Goal: Information Seeking & Learning: Learn about a topic

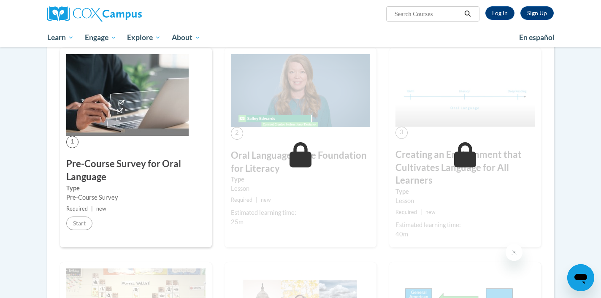
scroll to position [146, 0]
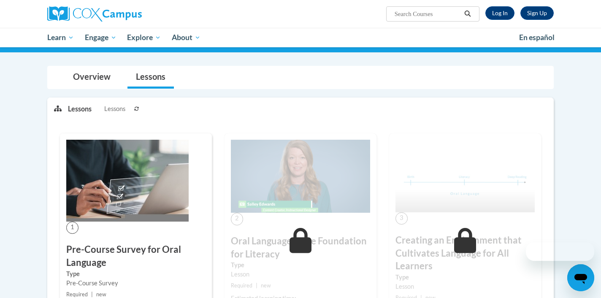
scroll to position [146, 0]
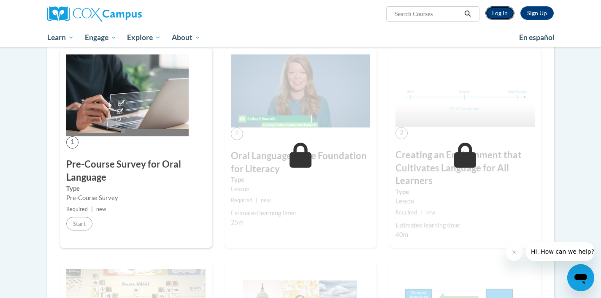
click at [504, 12] on link "Log In" at bounding box center [500, 13] width 29 height 14
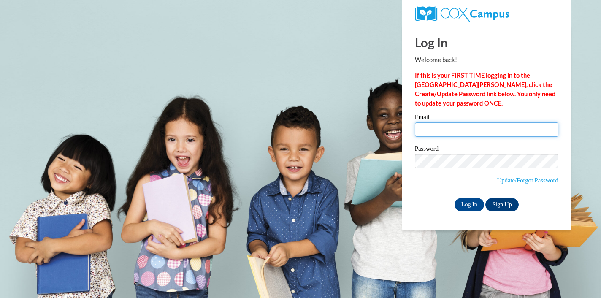
type input "chdelkamp@gmail.com"
click at [461, 133] on input "chdelkamp@gmail.com" at bounding box center [487, 129] width 144 height 14
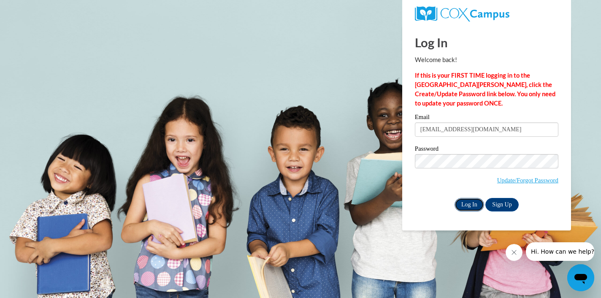
click at [464, 204] on input "Log In" at bounding box center [470, 205] width 30 height 14
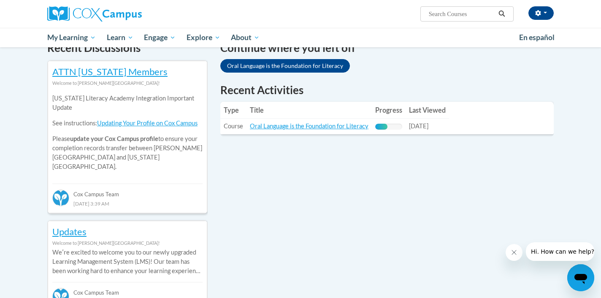
scroll to position [267, 0]
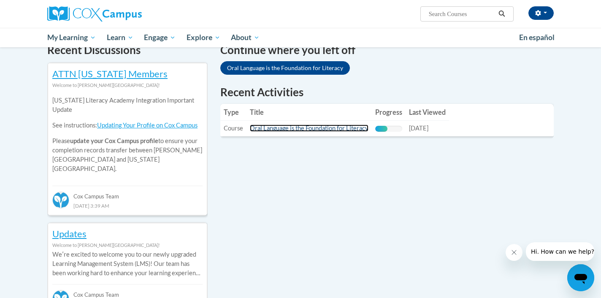
click at [331, 129] on link "Oral Language is the Foundation for Literacy" at bounding box center [309, 128] width 119 height 7
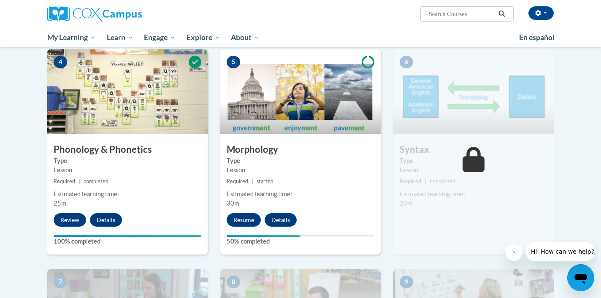
scroll to position [420, 0]
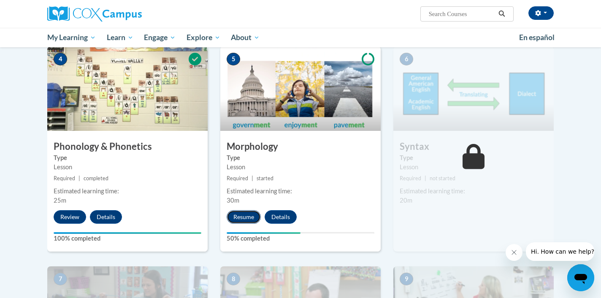
click at [251, 218] on button "Resume" at bounding box center [244, 217] width 34 height 14
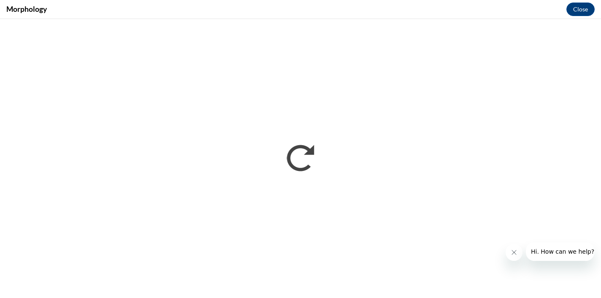
scroll to position [0, 0]
click at [520, 253] on button "Close message from company" at bounding box center [514, 252] width 17 height 17
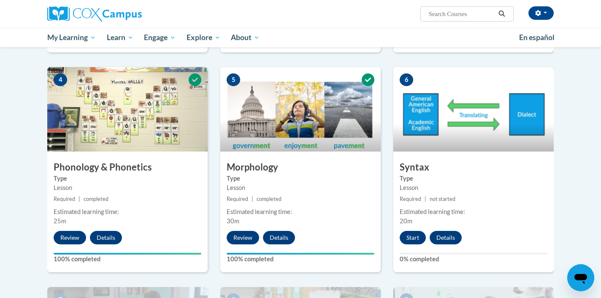
scroll to position [394, 0]
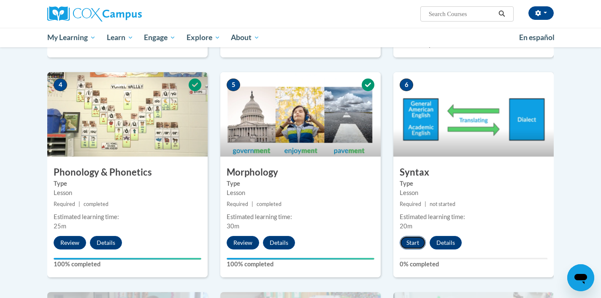
click at [410, 243] on button "Start" at bounding box center [413, 243] width 26 height 14
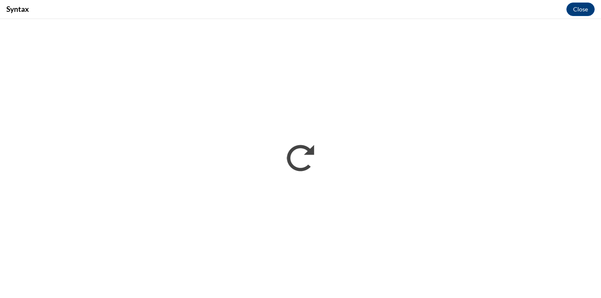
scroll to position [0, 0]
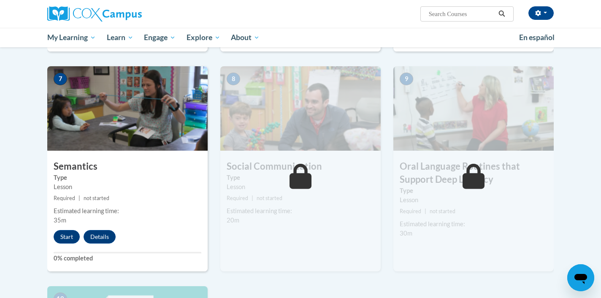
scroll to position [704, 0]
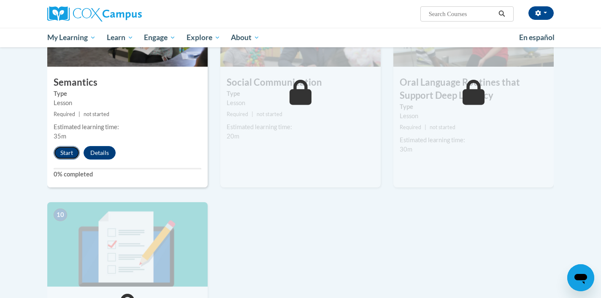
click at [67, 158] on button "Start" at bounding box center [67, 153] width 26 height 14
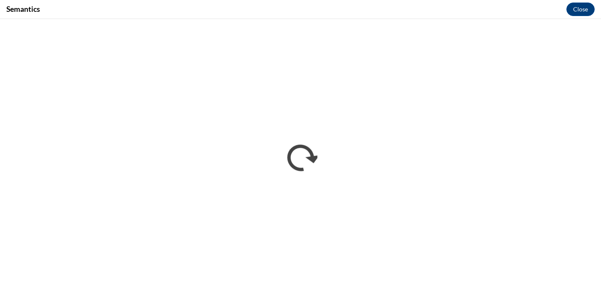
scroll to position [0, 0]
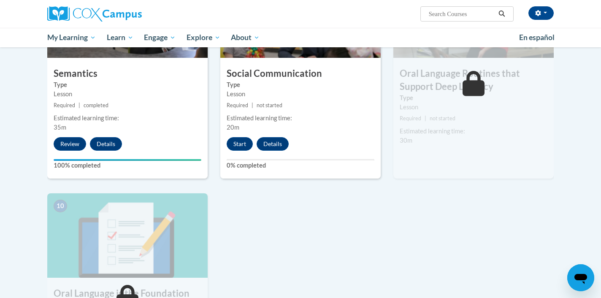
scroll to position [715, 0]
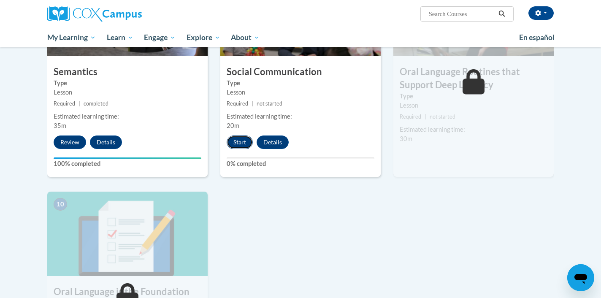
click at [238, 141] on button "Start" at bounding box center [240, 143] width 26 height 14
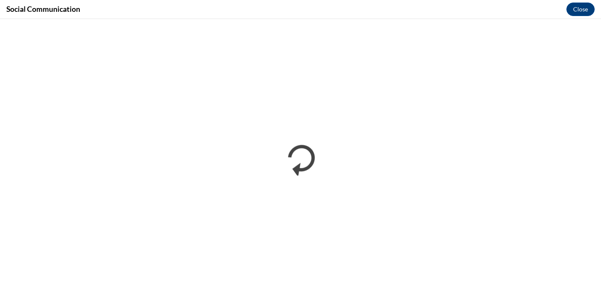
scroll to position [0, 0]
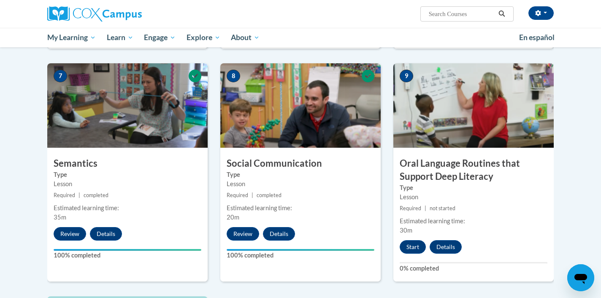
scroll to position [633, 0]
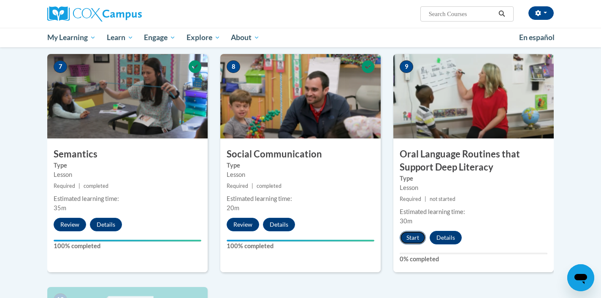
click at [412, 238] on button "Start" at bounding box center [413, 238] width 26 height 14
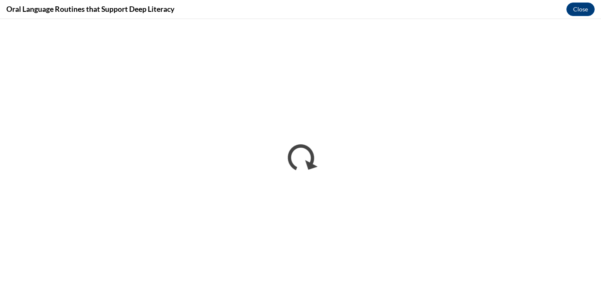
scroll to position [0, 0]
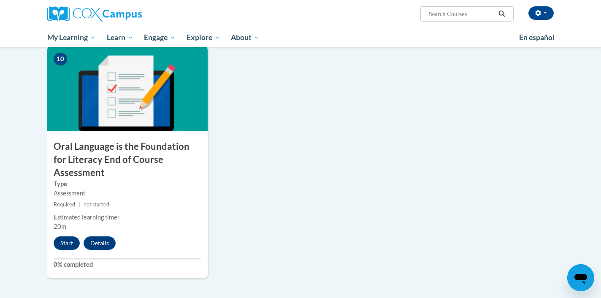
scroll to position [885, 0]
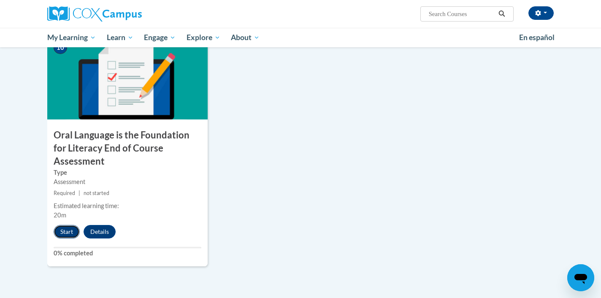
click at [73, 225] on button "Start" at bounding box center [67, 232] width 26 height 14
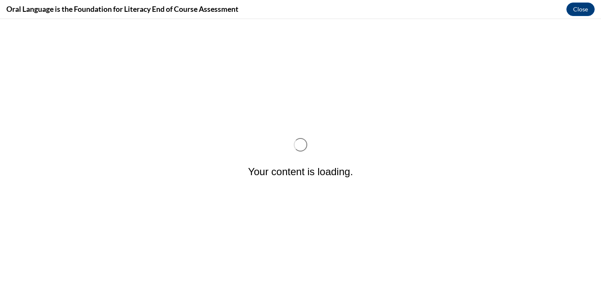
scroll to position [0, 0]
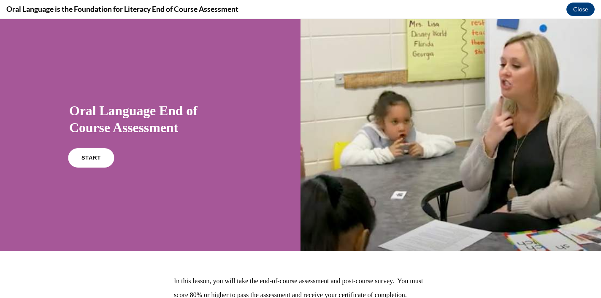
click at [91, 159] on span "START" at bounding box center [90, 158] width 19 height 6
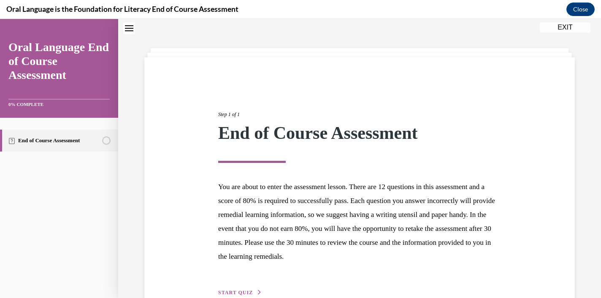
scroll to position [76, 0]
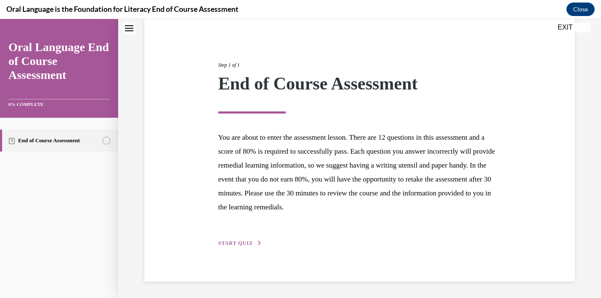
click at [242, 240] on span "START QUIZ" at bounding box center [235, 243] width 35 height 6
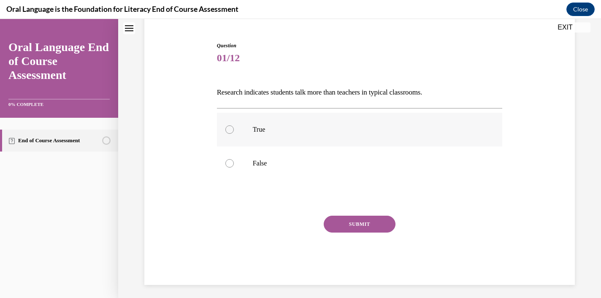
click at [231, 128] on div at bounding box center [229, 129] width 8 height 8
click at [231, 128] on input "True" at bounding box center [229, 129] width 8 height 8
radio input "true"
click at [334, 220] on button "SUBMIT" at bounding box center [360, 224] width 72 height 17
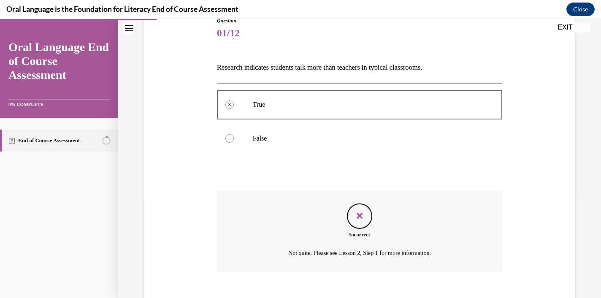
scroll to position [148, 0]
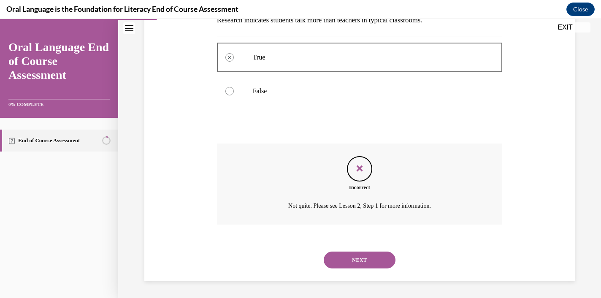
click at [342, 263] on button "NEXT" at bounding box center [360, 260] width 72 height 17
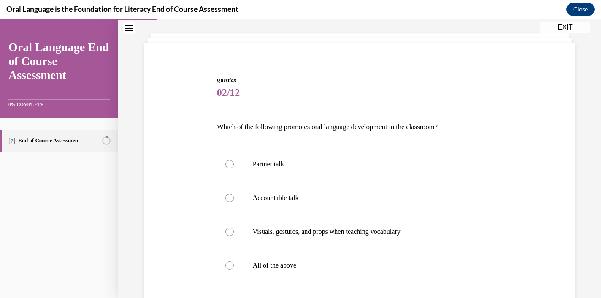
scroll to position [43, 0]
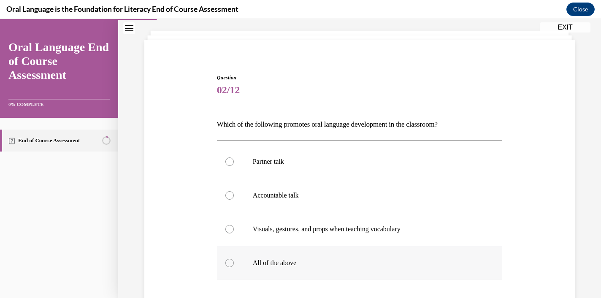
click at [320, 255] on label "All of the above" at bounding box center [360, 263] width 286 height 34
click at [234, 259] on input "All of the above" at bounding box center [229, 263] width 8 height 8
radio input "true"
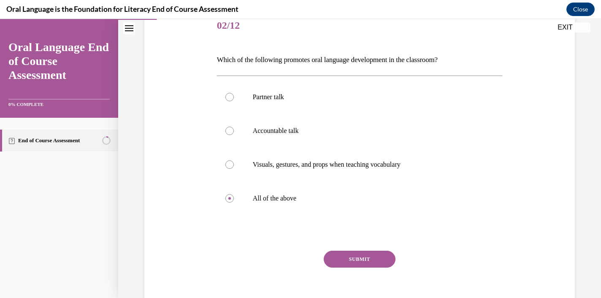
click at [352, 259] on button "SUBMIT" at bounding box center [360, 259] width 72 height 17
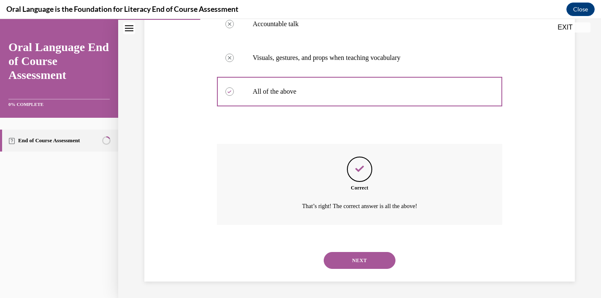
scroll to position [215, 0]
click at [352, 259] on button "NEXT" at bounding box center [360, 260] width 72 height 17
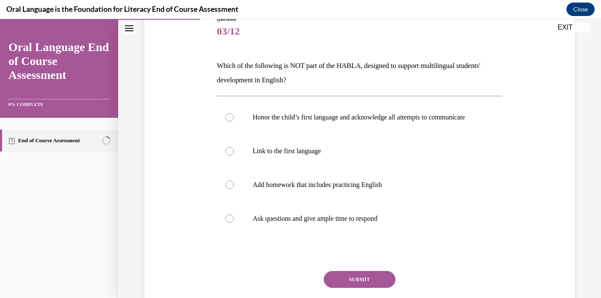
scroll to position [103, 0]
click at [354, 201] on label "Add homework that includes practicing English" at bounding box center [360, 185] width 286 height 34
click at [234, 189] on input "Add homework that includes practicing English" at bounding box center [229, 184] width 8 height 8
radio input "true"
click at [347, 282] on button "SUBMIT" at bounding box center [360, 279] width 72 height 17
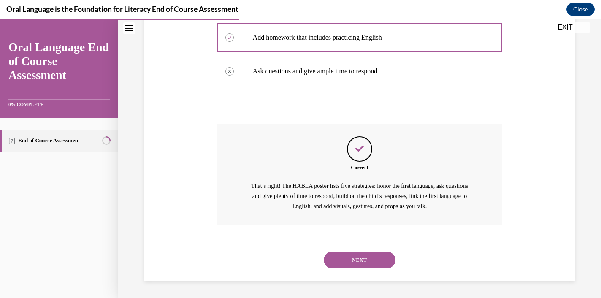
scroll to position [258, 0]
click at [356, 265] on button "NEXT" at bounding box center [360, 260] width 72 height 17
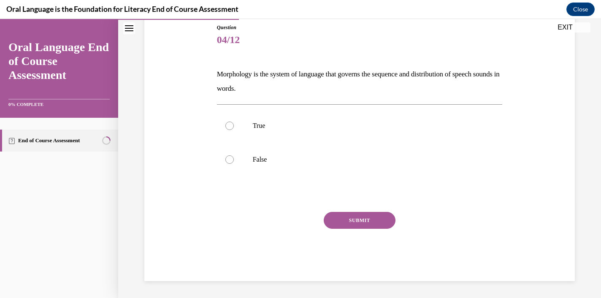
scroll to position [94, 0]
click at [329, 149] on label "False" at bounding box center [360, 160] width 286 height 34
click at [234, 155] on input "False" at bounding box center [229, 159] width 8 height 8
radio input "true"
click at [349, 222] on button "SUBMIT" at bounding box center [360, 220] width 72 height 17
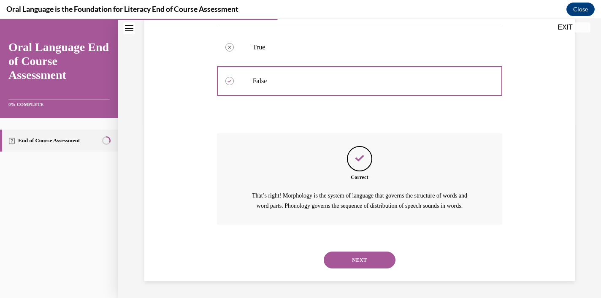
scroll to position [182, 0]
click at [351, 255] on button "NEXT" at bounding box center [360, 260] width 72 height 17
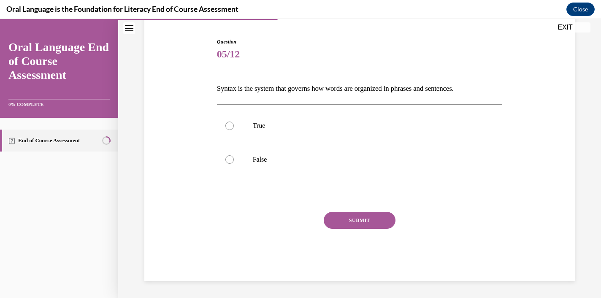
scroll to position [79, 0]
click at [394, 112] on label "True" at bounding box center [360, 126] width 286 height 34
click at [234, 122] on input "True" at bounding box center [229, 126] width 8 height 8
radio input "true"
click at [369, 223] on button "SUBMIT" at bounding box center [360, 220] width 72 height 17
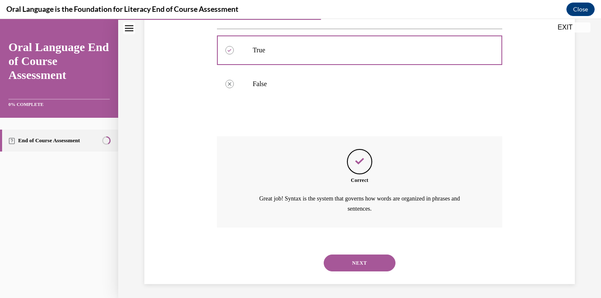
scroll to position [157, 0]
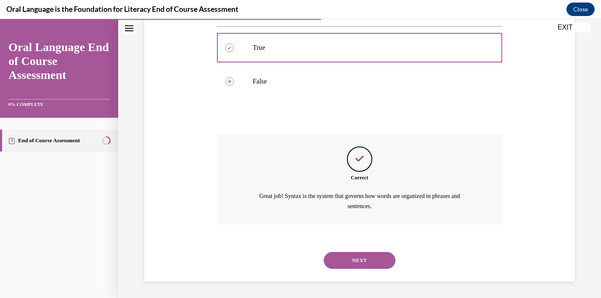
click at [356, 253] on button "NEXT" at bounding box center [360, 260] width 72 height 17
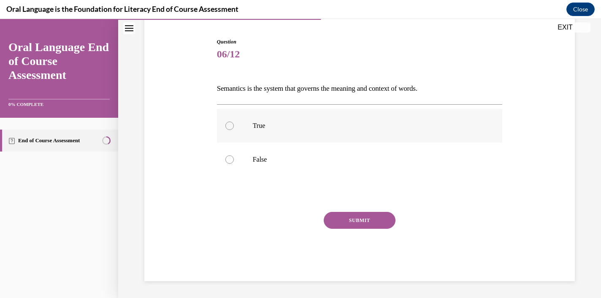
click at [288, 133] on label "True" at bounding box center [360, 126] width 286 height 34
click at [234, 130] on input "True" at bounding box center [229, 126] width 8 height 8
radio input "true"
click at [333, 216] on button "SUBMIT" at bounding box center [360, 220] width 72 height 17
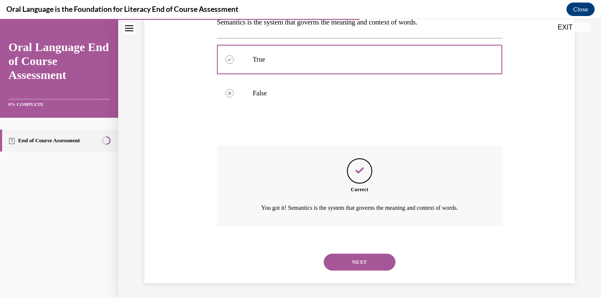
scroll to position [148, 0]
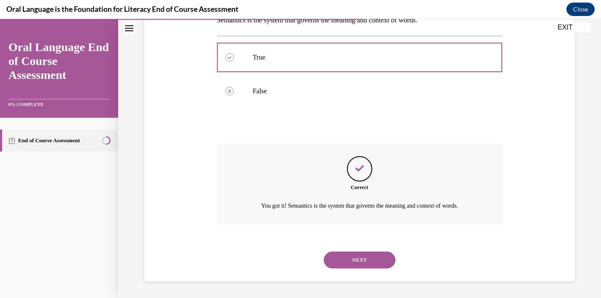
click at [358, 258] on button "NEXT" at bounding box center [360, 260] width 72 height 17
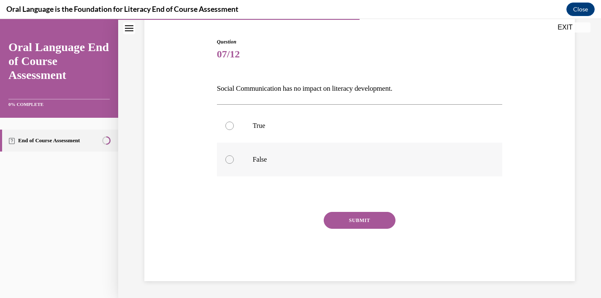
click at [273, 166] on label "False" at bounding box center [360, 160] width 286 height 34
click at [234, 164] on input "False" at bounding box center [229, 159] width 8 height 8
radio input "true"
click at [353, 217] on button "SUBMIT" at bounding box center [360, 220] width 72 height 17
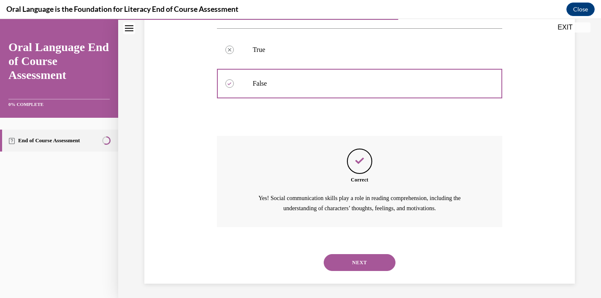
scroll to position [157, 0]
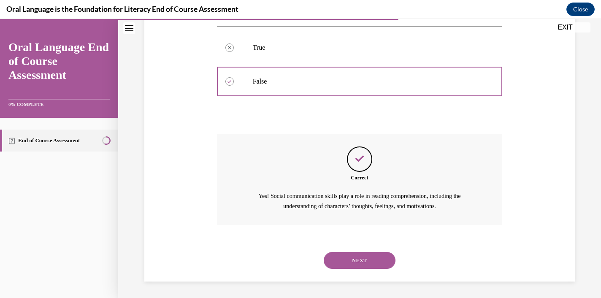
click at [363, 256] on button "NEXT" at bounding box center [360, 260] width 72 height 17
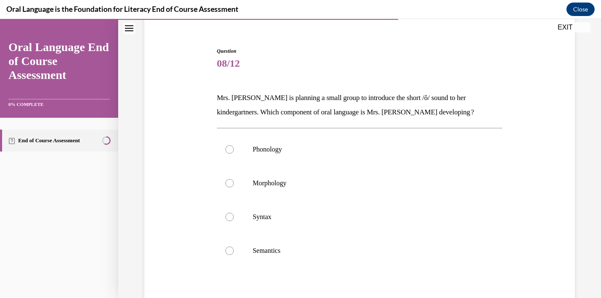
scroll to position [71, 0]
click at [281, 152] on p "Phonology" at bounding box center [367, 149] width 229 height 8
click at [234, 152] on input "Phonology" at bounding box center [229, 149] width 8 height 8
radio input "true"
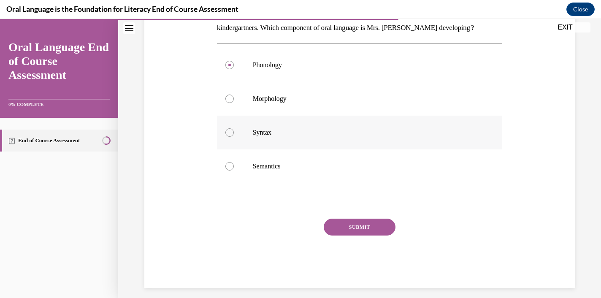
scroll to position [154, 0]
click at [360, 229] on button "SUBMIT" at bounding box center [360, 228] width 72 height 17
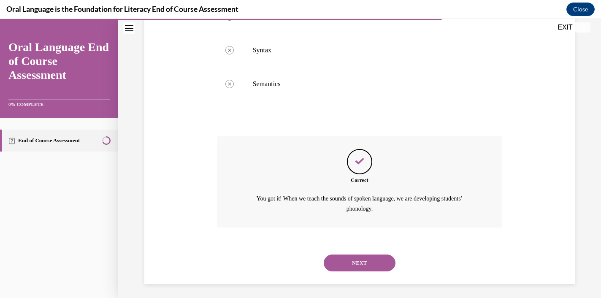
scroll to position [239, 0]
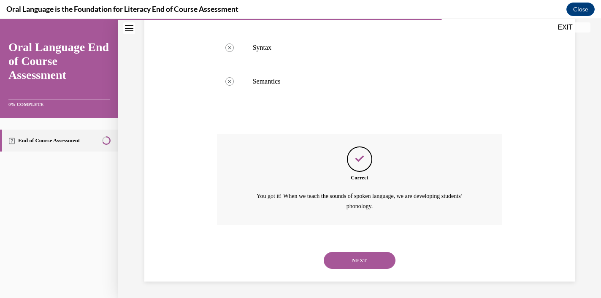
click at [362, 258] on button "NEXT" at bounding box center [360, 260] width 72 height 17
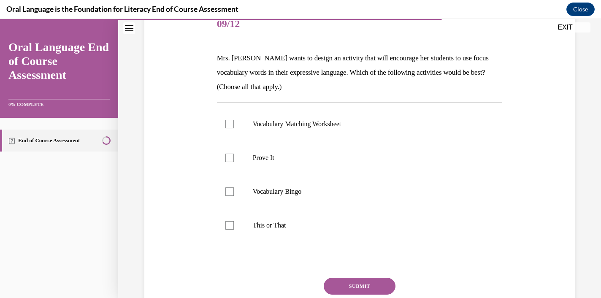
scroll to position [113, 0]
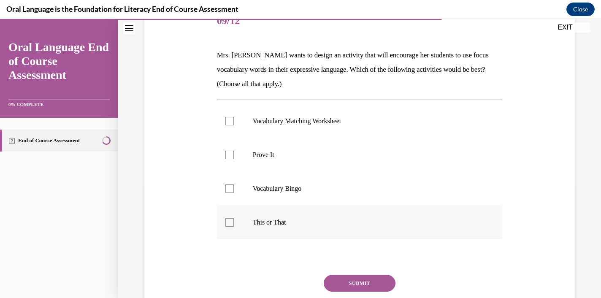
click at [350, 215] on label "This or That" at bounding box center [360, 223] width 286 height 34
click at [234, 218] on input "This or That" at bounding box center [229, 222] width 8 height 8
checkbox input "true"
click at [350, 198] on label "Vocabulary Bingo" at bounding box center [360, 189] width 286 height 34
click at [234, 193] on input "Vocabulary Bingo" at bounding box center [229, 189] width 8 height 8
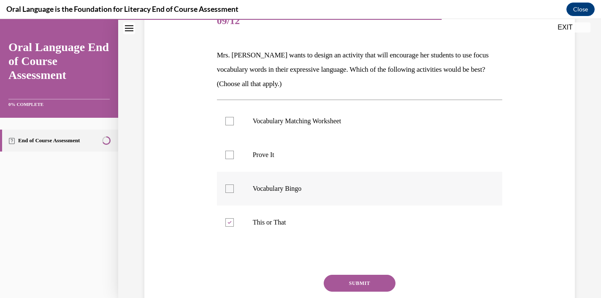
checkbox input "true"
click at [349, 163] on label "Prove It" at bounding box center [360, 155] width 286 height 34
click at [234, 159] on input "Prove It" at bounding box center [229, 155] width 8 height 8
checkbox input "true"
click at [349, 121] on p "Vocabulary Matching Worksheet" at bounding box center [367, 121] width 229 height 8
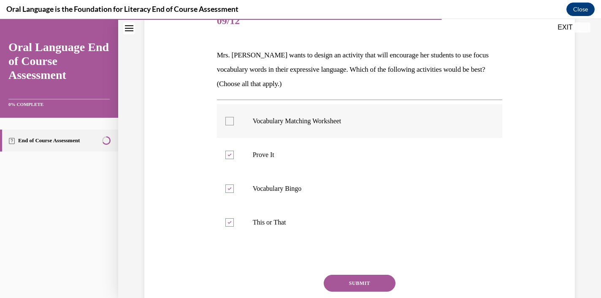
click at [234, 121] on input "Vocabulary Matching Worksheet" at bounding box center [229, 121] width 8 height 8
checkbox input "true"
click at [345, 285] on button "SUBMIT" at bounding box center [360, 283] width 72 height 17
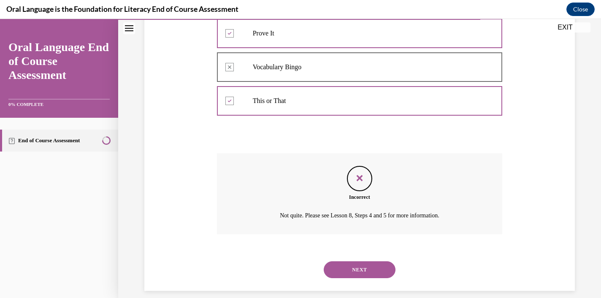
scroll to position [244, 0]
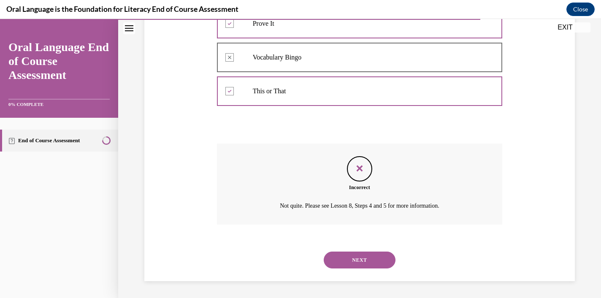
click at [347, 259] on button "NEXT" at bounding box center [360, 260] width 72 height 17
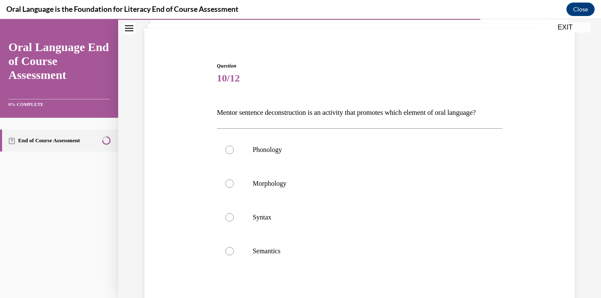
scroll to position [81, 0]
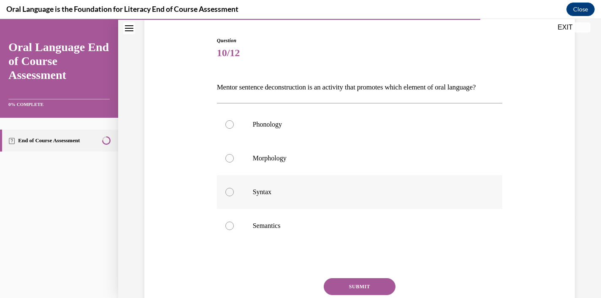
click at [297, 196] on p "Syntax" at bounding box center [367, 192] width 229 height 8
click at [234, 196] on input "Syntax" at bounding box center [229, 192] width 8 height 8
radio input "true"
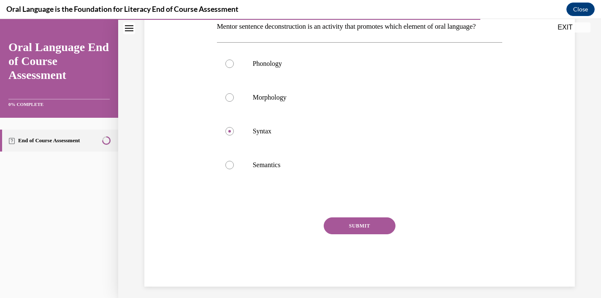
click at [339, 234] on button "SUBMIT" at bounding box center [360, 225] width 72 height 17
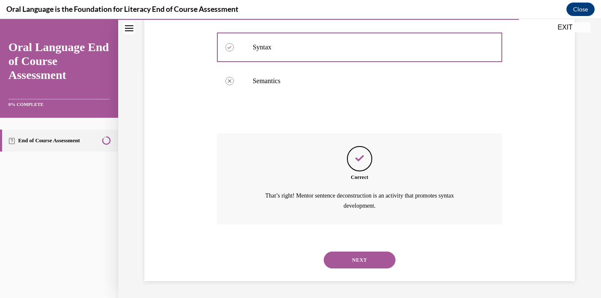
scroll to position [239, 0]
click at [346, 253] on button "NEXT" at bounding box center [360, 260] width 72 height 17
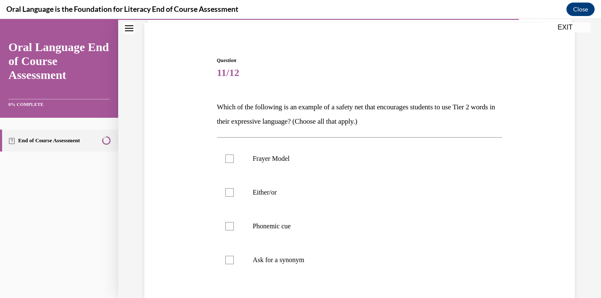
scroll to position [62, 0]
click at [346, 253] on label "Ask for a synonym" at bounding box center [360, 259] width 286 height 34
click at [234, 255] on input "Ask for a synonym" at bounding box center [229, 259] width 8 height 8
checkbox input "true"
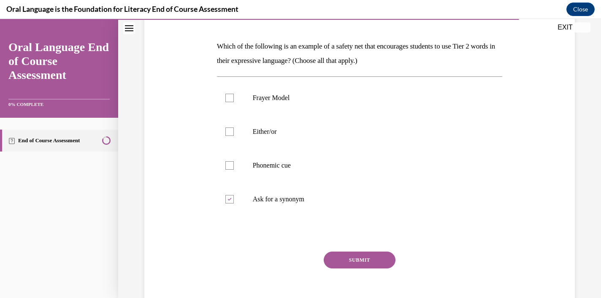
scroll to position [124, 0]
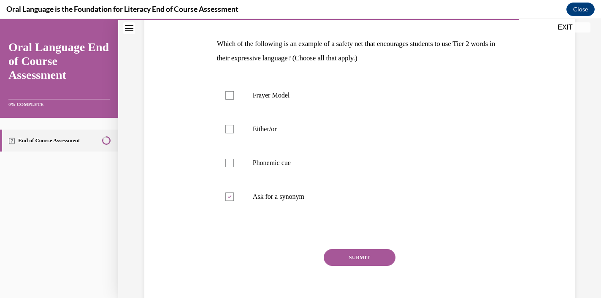
click at [342, 251] on button "SUBMIT" at bounding box center [360, 257] width 72 height 17
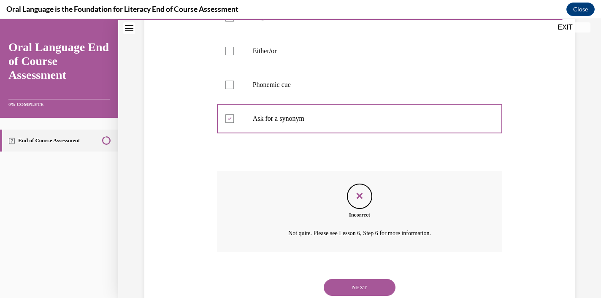
scroll to position [210, 0]
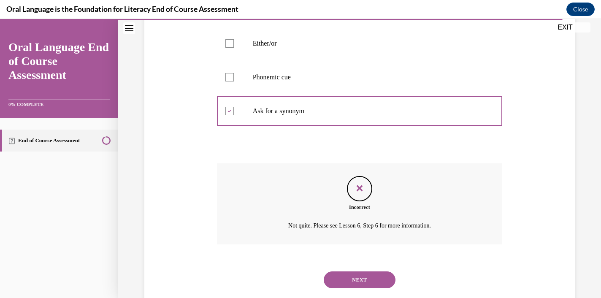
click at [358, 280] on button "NEXT" at bounding box center [360, 279] width 72 height 17
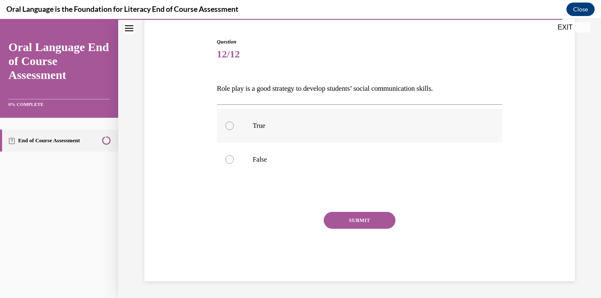
click at [311, 124] on p "True" at bounding box center [367, 126] width 229 height 8
click at [234, 124] on input "True" at bounding box center [229, 126] width 8 height 8
radio input "true"
click at [345, 216] on button "SUBMIT" at bounding box center [360, 220] width 72 height 17
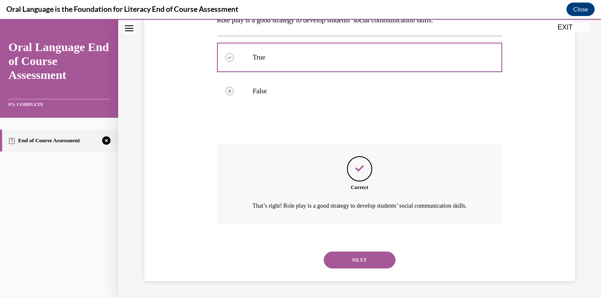
scroll to position [157, 0]
click at [353, 248] on div "NEXT" at bounding box center [360, 260] width 286 height 34
click at [354, 260] on button "NEXT" at bounding box center [360, 260] width 72 height 17
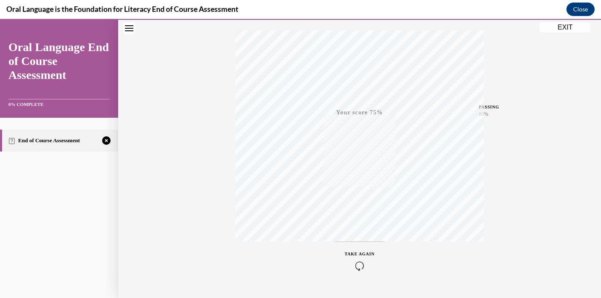
scroll to position [154, 0]
click at [365, 236] on span "TAKE AGAIN" at bounding box center [360, 234] width 30 height 5
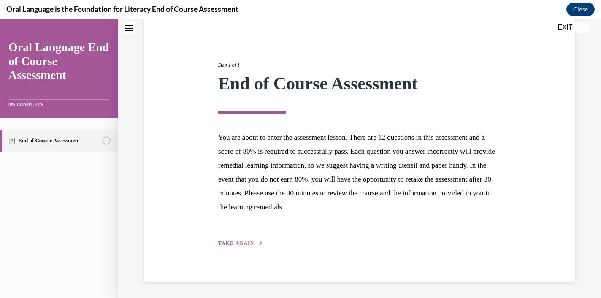
click at [246, 245] on span "TAKE AGAIN" at bounding box center [236, 243] width 36 height 6
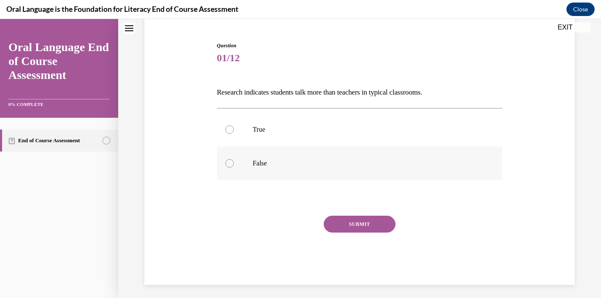
click at [246, 166] on label "False" at bounding box center [360, 164] width 286 height 34
click at [234, 166] on input "False" at bounding box center [229, 163] width 8 height 8
radio input "true"
click at [356, 219] on button "SUBMIT" at bounding box center [360, 224] width 72 height 17
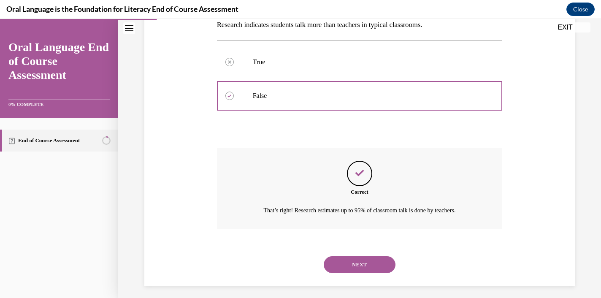
scroll to position [148, 0]
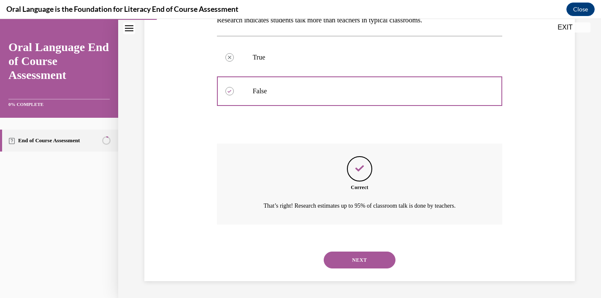
click at [364, 261] on button "NEXT" at bounding box center [360, 260] width 72 height 17
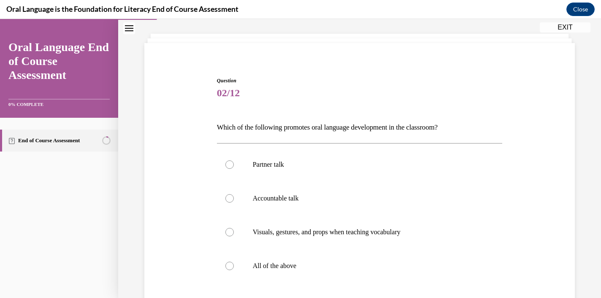
scroll to position [42, 0]
click at [364, 261] on p "All of the above" at bounding box center [367, 264] width 229 height 8
click at [234, 261] on input "All of the above" at bounding box center [229, 264] width 8 height 8
radio input "true"
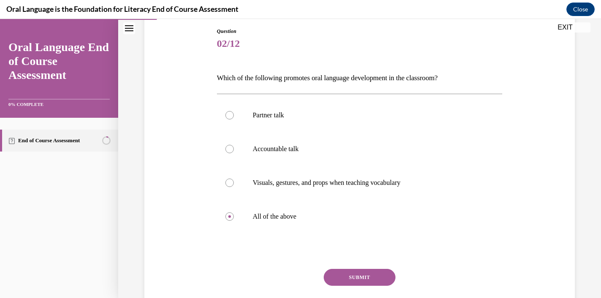
click at [366, 281] on button "SUBMIT" at bounding box center [360, 277] width 72 height 17
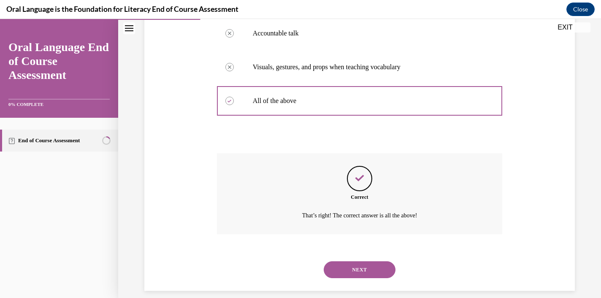
scroll to position [215, 0]
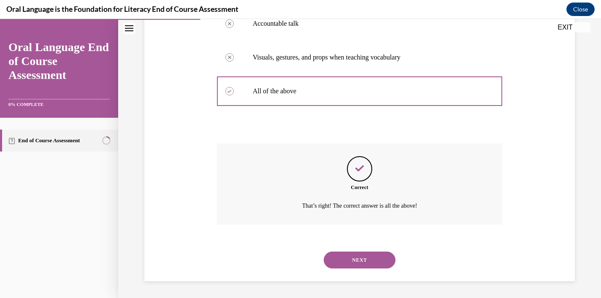
click at [356, 263] on button "NEXT" at bounding box center [360, 260] width 72 height 17
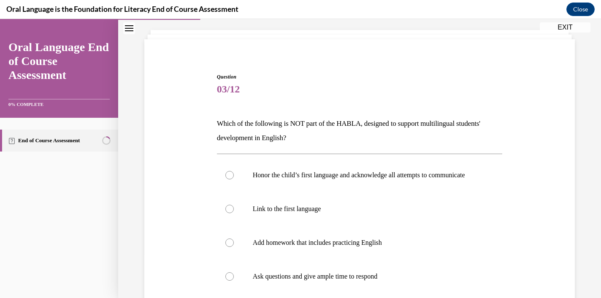
scroll to position [71, 0]
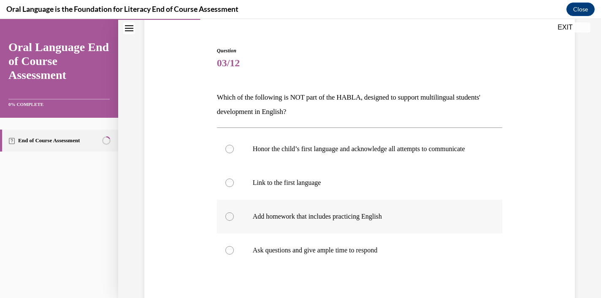
click at [346, 233] on label "Add homework that includes practicing English" at bounding box center [360, 217] width 286 height 34
click at [234, 221] on input "Add homework that includes practicing English" at bounding box center [229, 216] width 8 height 8
radio input "true"
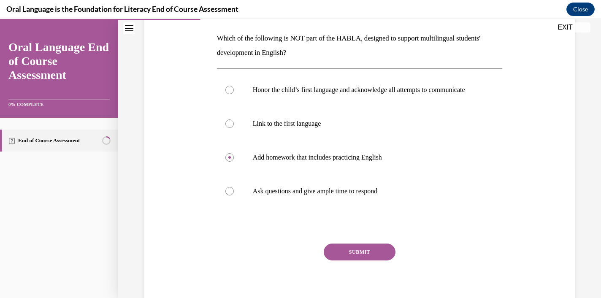
click at [351, 261] on button "SUBMIT" at bounding box center [360, 252] width 72 height 17
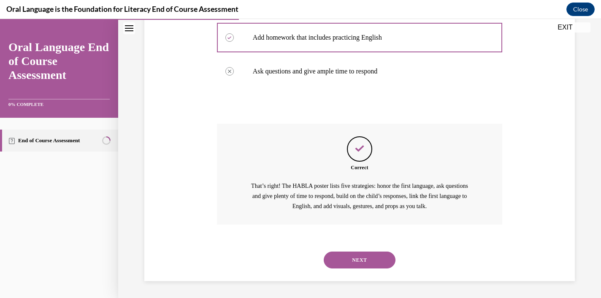
scroll to position [258, 0]
click at [351, 259] on button "NEXT" at bounding box center [360, 260] width 72 height 17
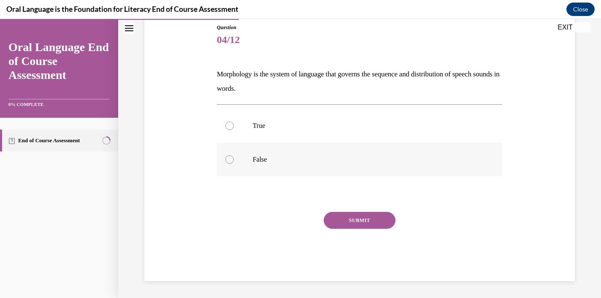
click at [290, 165] on label "False" at bounding box center [360, 160] width 286 height 34
click at [234, 164] on input "False" at bounding box center [229, 159] width 8 height 8
radio input "true"
click at [344, 217] on button "SUBMIT" at bounding box center [360, 220] width 72 height 17
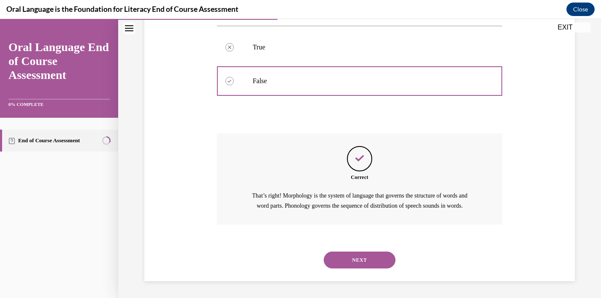
scroll to position [182, 0]
click at [353, 257] on button "NEXT" at bounding box center [360, 260] width 72 height 17
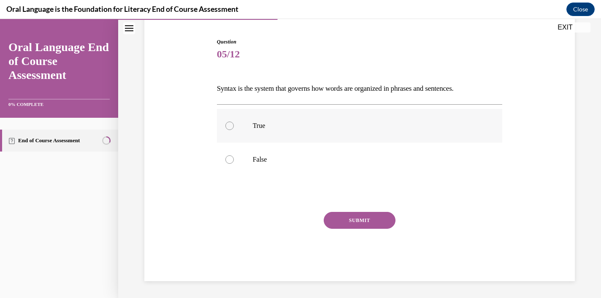
click at [295, 124] on p "True" at bounding box center [367, 126] width 229 height 8
click at [234, 124] on input "True" at bounding box center [229, 126] width 8 height 8
radio input "true"
click at [340, 216] on button "SUBMIT" at bounding box center [360, 220] width 72 height 17
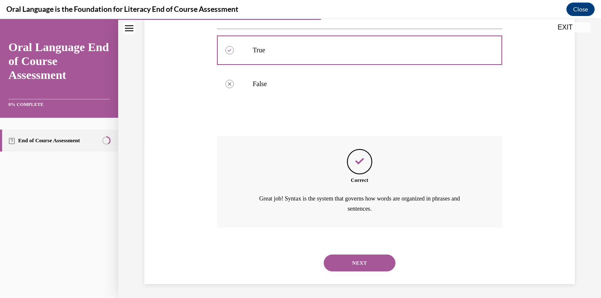
scroll to position [157, 0]
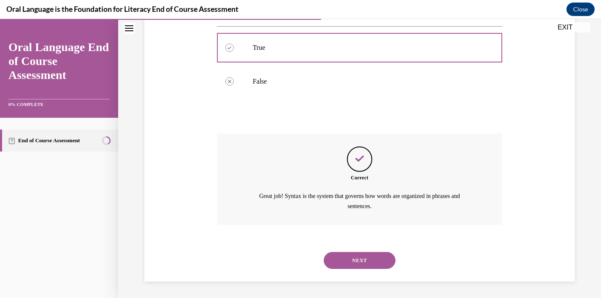
click at [358, 264] on button "NEXT" at bounding box center [360, 260] width 72 height 17
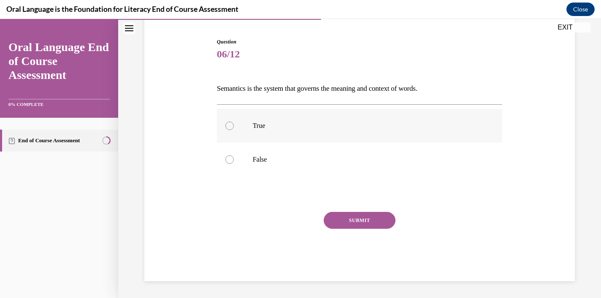
click at [302, 136] on label "True" at bounding box center [360, 126] width 286 height 34
click at [234, 130] on input "True" at bounding box center [229, 126] width 8 height 8
radio input "true"
click at [347, 221] on button "SUBMIT" at bounding box center [360, 220] width 72 height 17
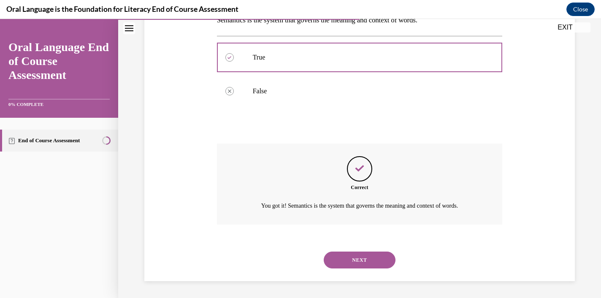
click at [358, 261] on button "NEXT" at bounding box center [360, 260] width 72 height 17
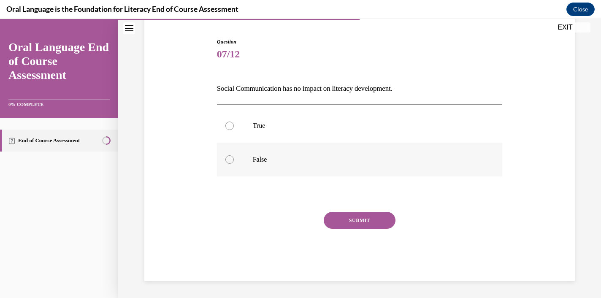
click at [287, 157] on p "False" at bounding box center [367, 159] width 229 height 8
click at [234, 157] on input "False" at bounding box center [229, 159] width 8 height 8
radio input "true"
click at [346, 217] on button "SUBMIT" at bounding box center [360, 220] width 72 height 17
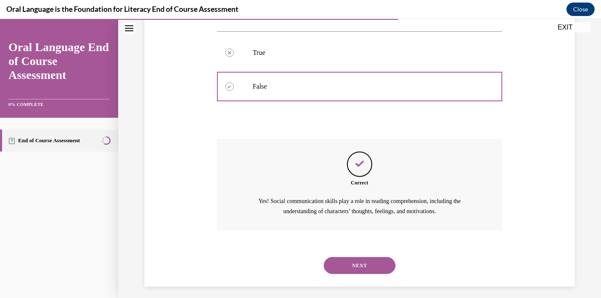
scroll to position [157, 0]
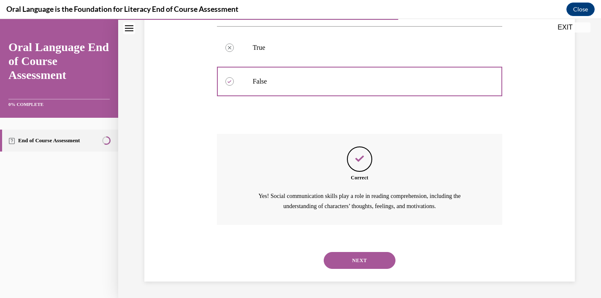
click at [362, 255] on button "NEXT" at bounding box center [360, 260] width 72 height 17
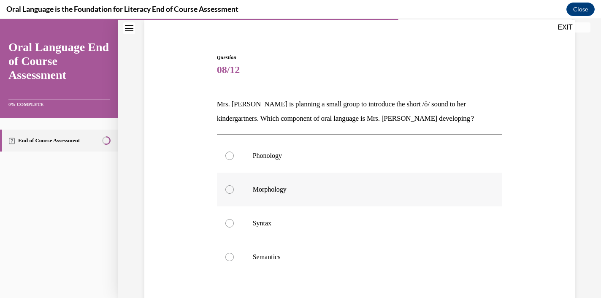
scroll to position [69, 0]
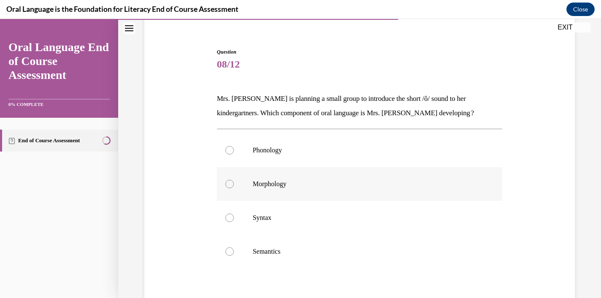
click at [334, 170] on label "Morphology" at bounding box center [360, 184] width 286 height 34
click at [234, 180] on input "Morphology" at bounding box center [229, 184] width 8 height 8
radio input "true"
click at [333, 149] on p "Phonology" at bounding box center [367, 150] width 229 height 8
click at [234, 149] on input "Phonology" at bounding box center [229, 150] width 8 height 8
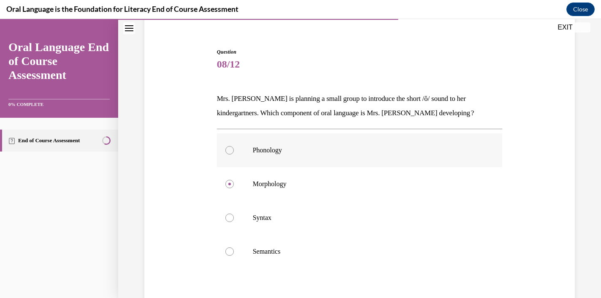
radio input "true"
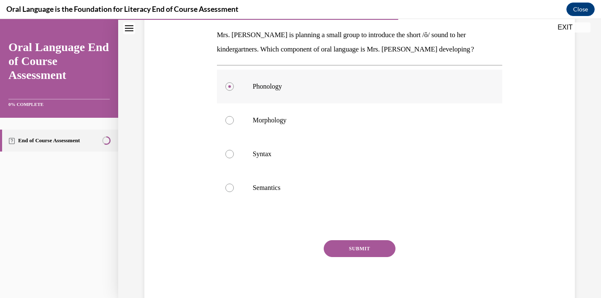
scroll to position [134, 0]
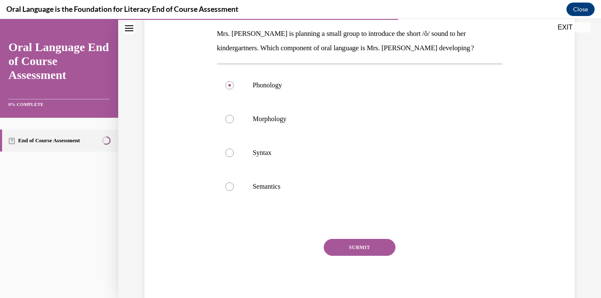
click at [362, 249] on button "SUBMIT" at bounding box center [360, 247] width 72 height 17
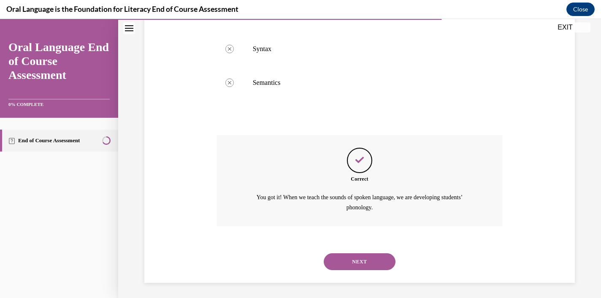
scroll to position [239, 0]
click at [364, 261] on button "NEXT" at bounding box center [360, 260] width 72 height 17
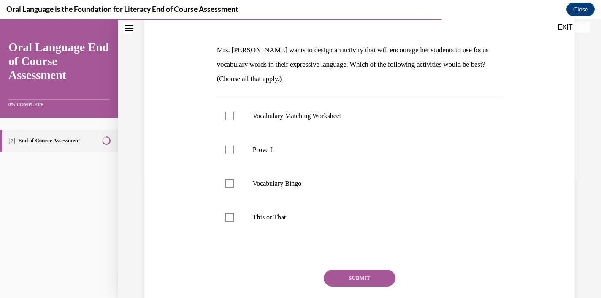
scroll to position [119, 0]
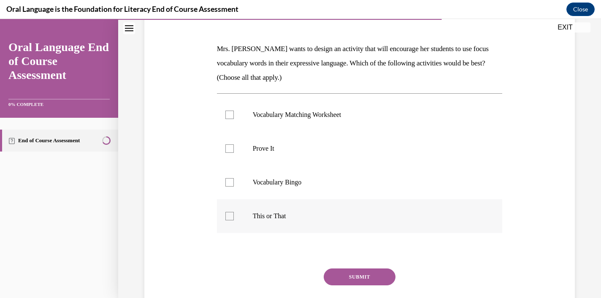
click at [313, 217] on p "This or That" at bounding box center [367, 216] width 229 height 8
click at [234, 217] on input "This or That" at bounding box center [229, 216] width 8 height 8
checkbox input "true"
click at [311, 157] on label "Prove It" at bounding box center [360, 149] width 286 height 34
click at [234, 153] on input "Prove It" at bounding box center [229, 148] width 8 height 8
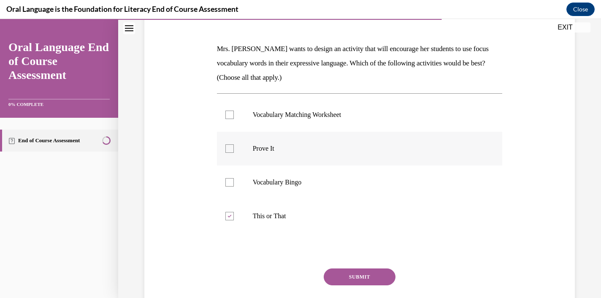
checkbox input "true"
click at [353, 275] on button "SUBMIT" at bounding box center [360, 277] width 72 height 17
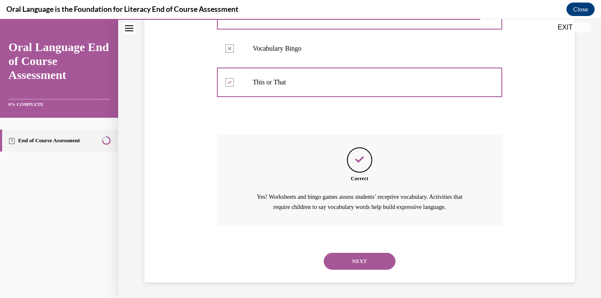
scroll to position [254, 0]
click at [358, 263] on button "NEXT" at bounding box center [360, 260] width 72 height 17
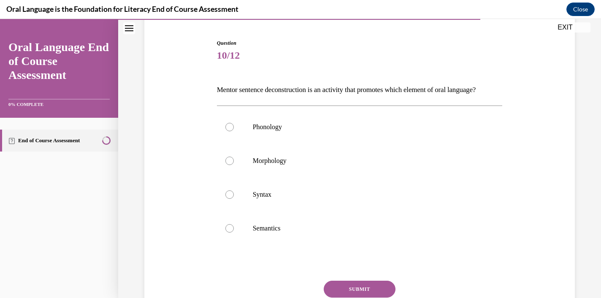
scroll to position [81, 0]
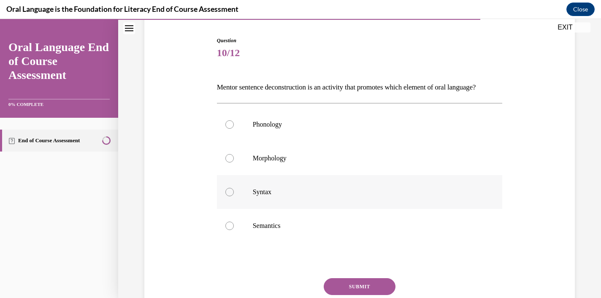
click at [334, 196] on p "Syntax" at bounding box center [367, 192] width 229 height 8
click at [234, 196] on input "Syntax" at bounding box center [229, 192] width 8 height 8
radio input "true"
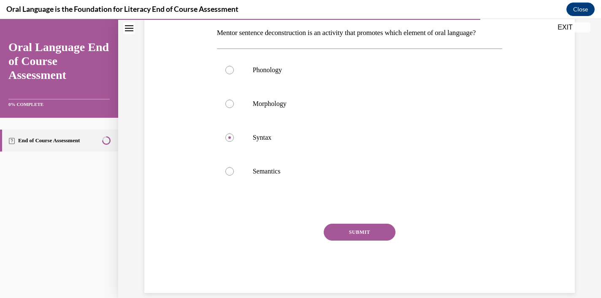
click at [350, 241] on button "SUBMIT" at bounding box center [360, 232] width 72 height 17
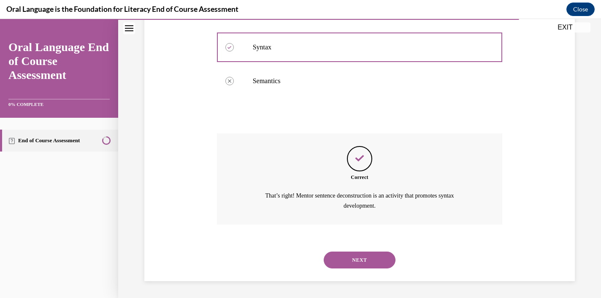
scroll to position [239, 0]
click at [354, 259] on button "NEXT" at bounding box center [360, 260] width 72 height 17
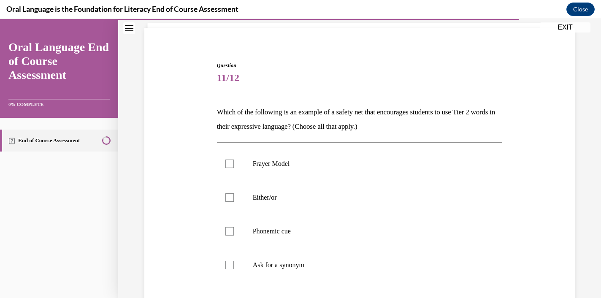
scroll to position [57, 0]
click at [283, 255] on label "Ask for a synonym" at bounding box center [360, 264] width 286 height 34
click at [234, 260] on input "Ask for a synonym" at bounding box center [229, 264] width 8 height 8
checkbox input "true"
click at [286, 201] on label "Either/or" at bounding box center [360, 197] width 286 height 34
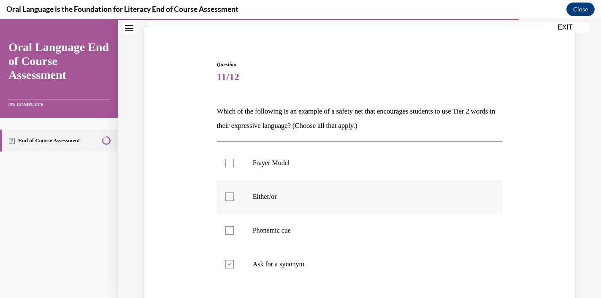
click at [234, 201] on input "Either/or" at bounding box center [229, 197] width 8 height 8
checkbox input "true"
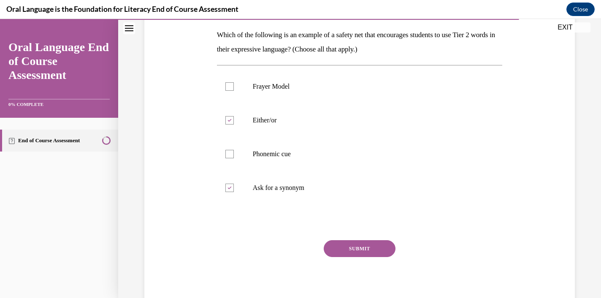
click at [372, 252] on button "SUBMIT" at bounding box center [360, 248] width 72 height 17
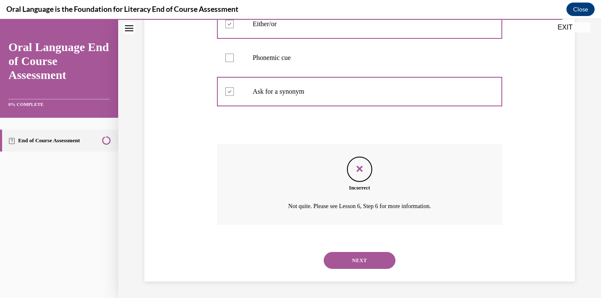
scroll to position [230, 0]
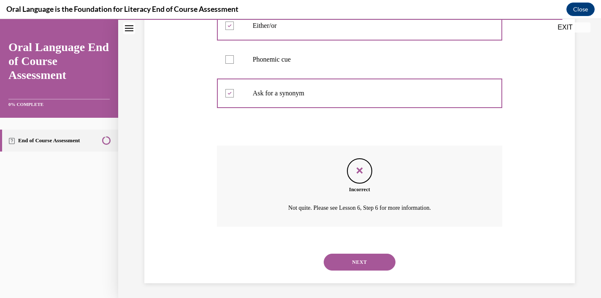
click at [371, 257] on button "NEXT" at bounding box center [360, 262] width 72 height 17
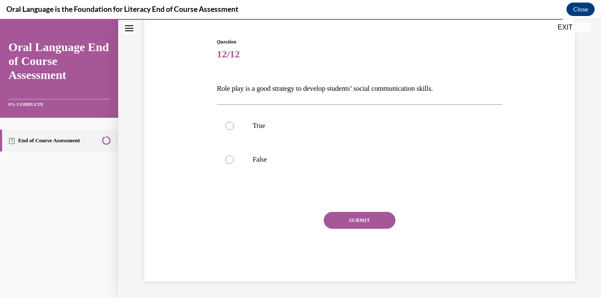
scroll to position [79, 0]
click at [318, 130] on p "True" at bounding box center [367, 126] width 229 height 8
click at [234, 130] on input "True" at bounding box center [229, 126] width 8 height 8
radio input "true"
click at [366, 218] on button "SUBMIT" at bounding box center [360, 220] width 72 height 17
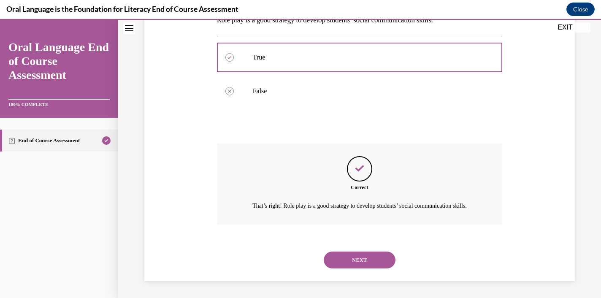
scroll to position [157, 0]
click at [366, 259] on button "NEXT" at bounding box center [360, 260] width 72 height 17
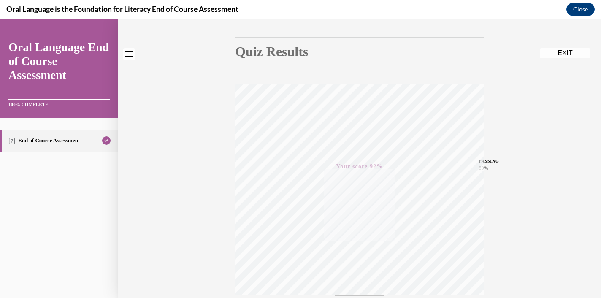
scroll to position [0, 0]
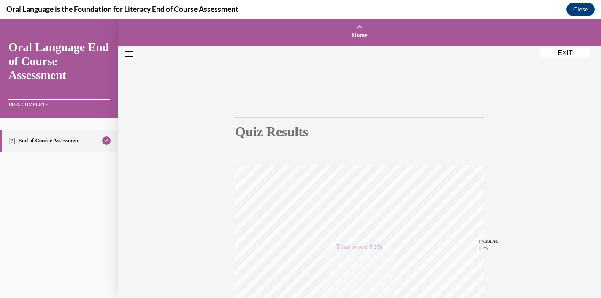
click at [562, 52] on button "EXIT" at bounding box center [565, 53] width 51 height 10
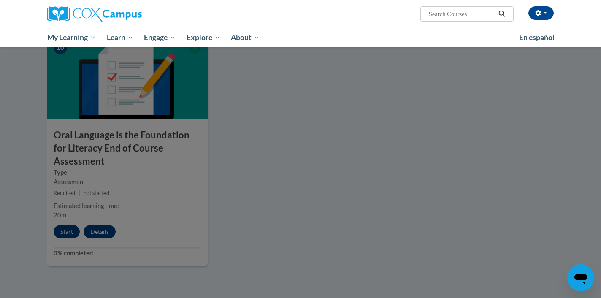
click at [326, 212] on div at bounding box center [300, 149] width 601 height 298
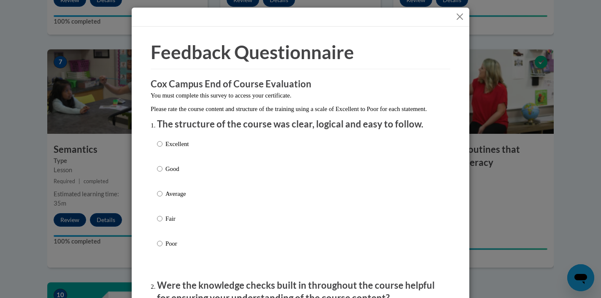
click at [460, 17] on button "Close" at bounding box center [460, 16] width 11 height 11
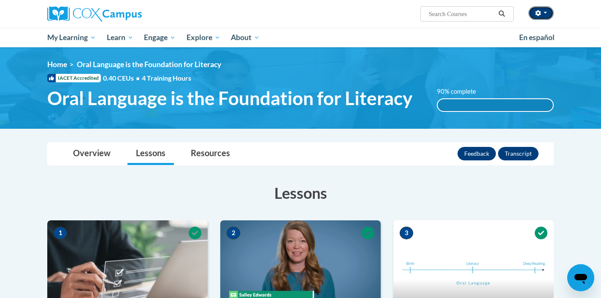
click at [546, 14] on button "button" at bounding box center [541, 13] width 25 height 14
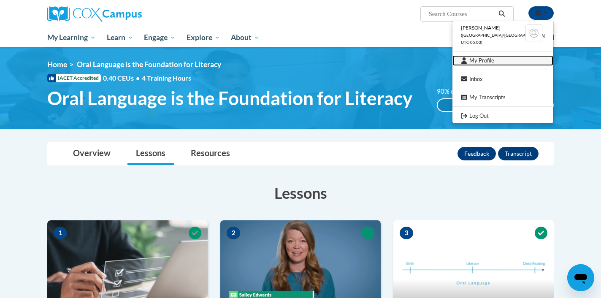
click at [502, 63] on link "My Profile" at bounding box center [503, 60] width 101 height 11
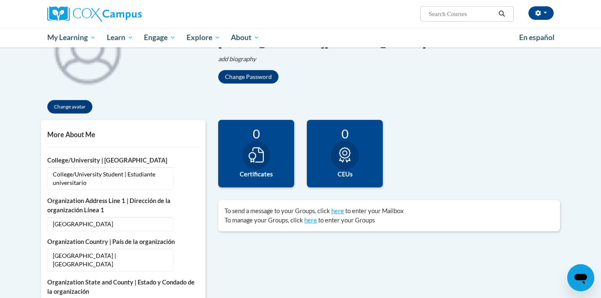
scroll to position [122, 0]
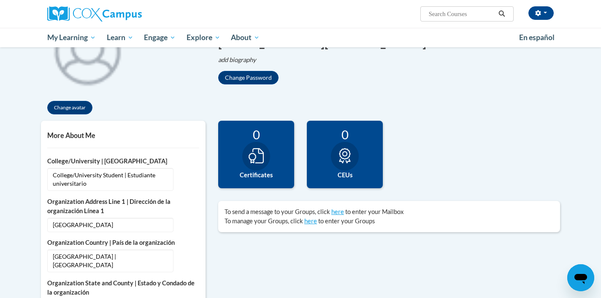
click at [252, 161] on icon at bounding box center [256, 155] width 15 height 15
click at [71, 14] on img at bounding box center [94, 13] width 95 height 15
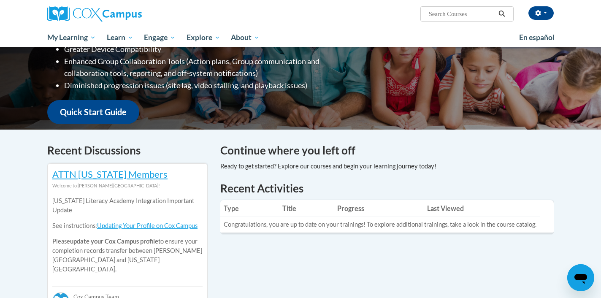
scroll to position [176, 0]
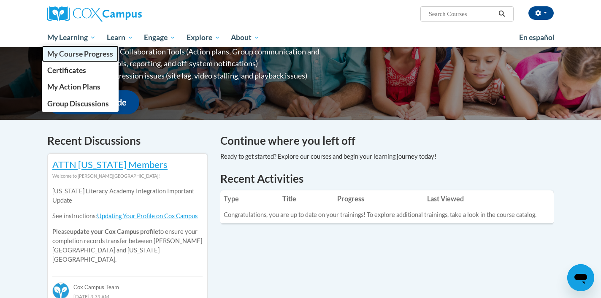
click at [85, 52] on span "My Course Progress" at bounding box center [80, 53] width 66 height 9
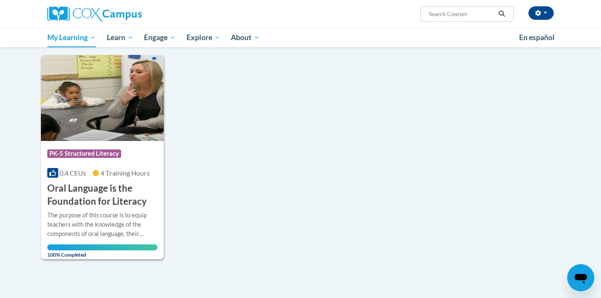
scroll to position [78, 0]
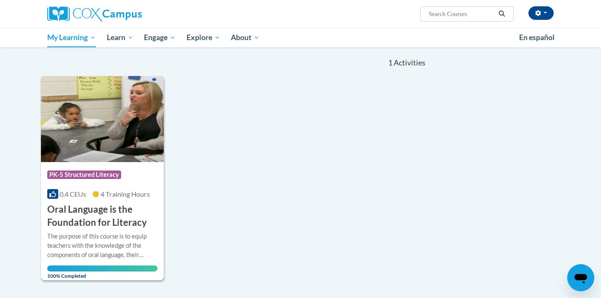
click at [55, 195] on icon at bounding box center [52, 194] width 7 height 7
click at [546, 14] on span "button" at bounding box center [545, 13] width 3 height 2
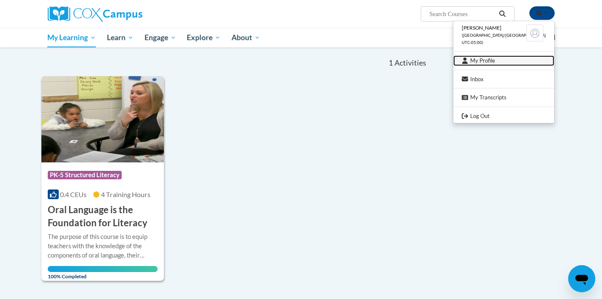
click at [516, 62] on link "My Profile" at bounding box center [503, 60] width 101 height 11
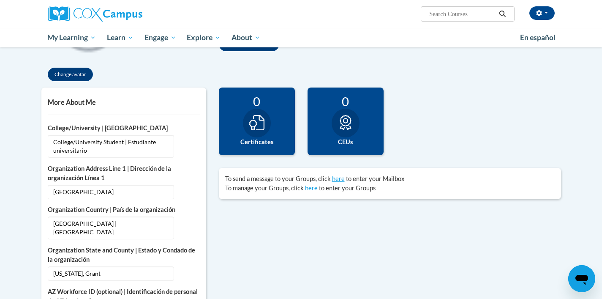
scroll to position [154, 0]
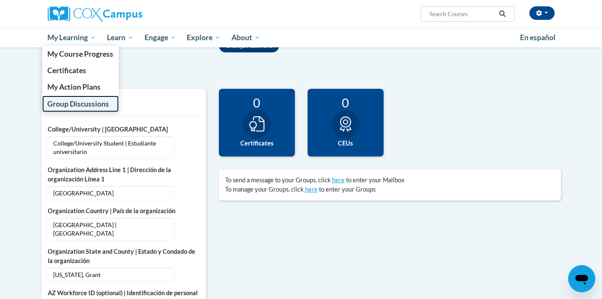
click at [86, 99] on span "Group Discussions" at bounding box center [78, 103] width 62 height 9
